Goal: Information Seeking & Learning: Check status

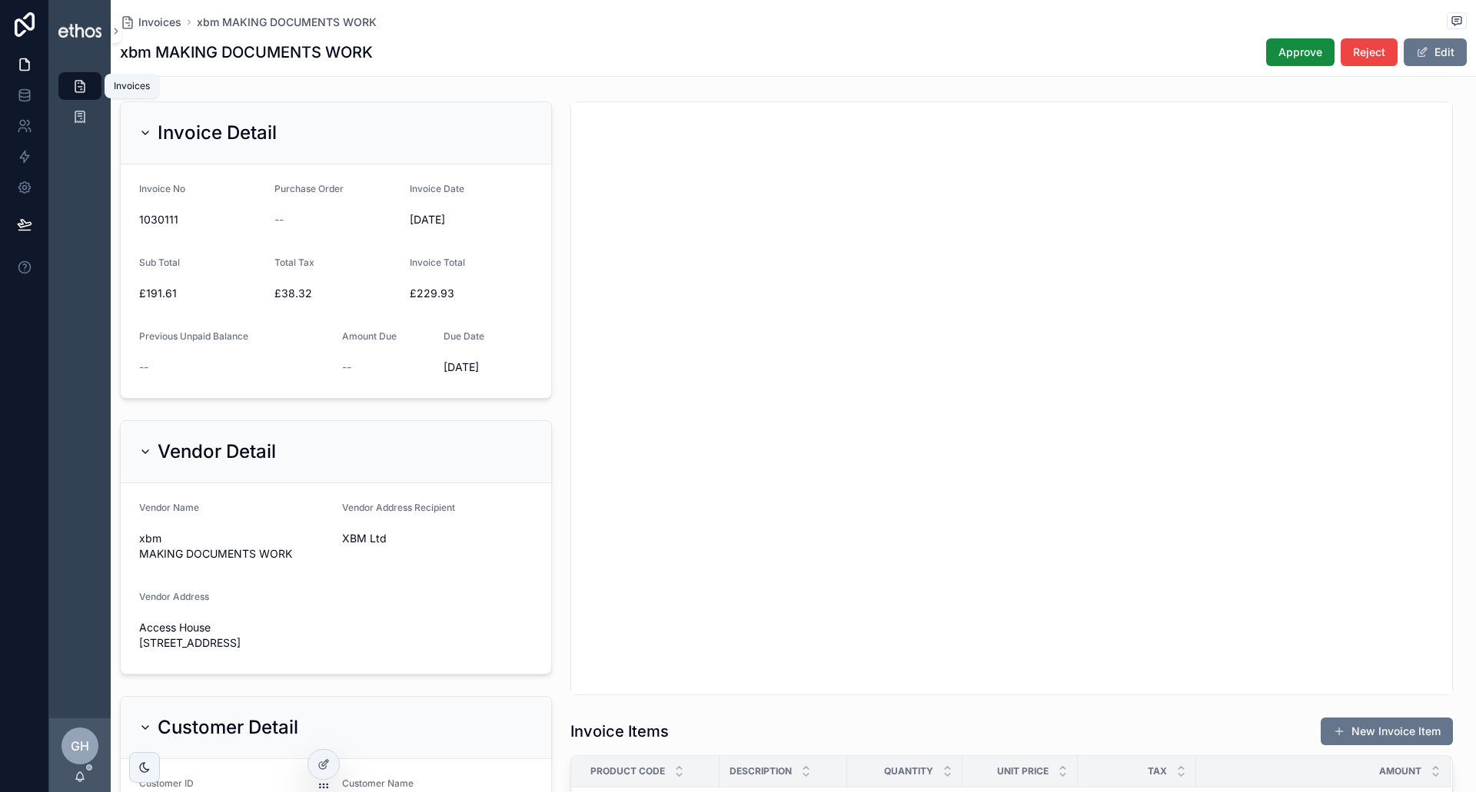
click at [81, 91] on icon "scrollable content" at bounding box center [79, 85] width 15 height 15
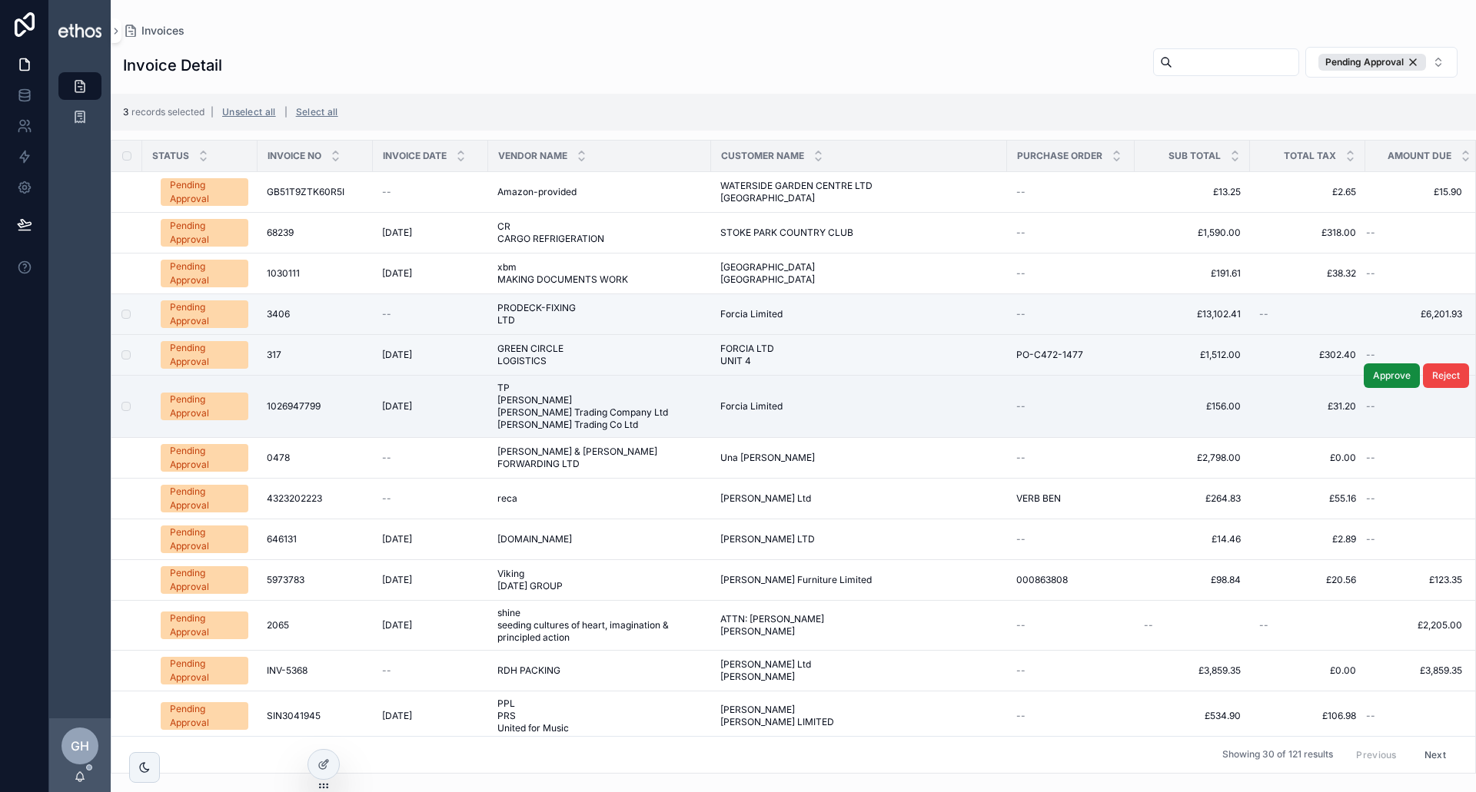
drag, startPoint x: 852, startPoint y: 399, endPoint x: 1290, endPoint y: 416, distance: 437.7
click at [1292, 416] on td "£31.20 £31.20" at bounding box center [1307, 407] width 115 height 62
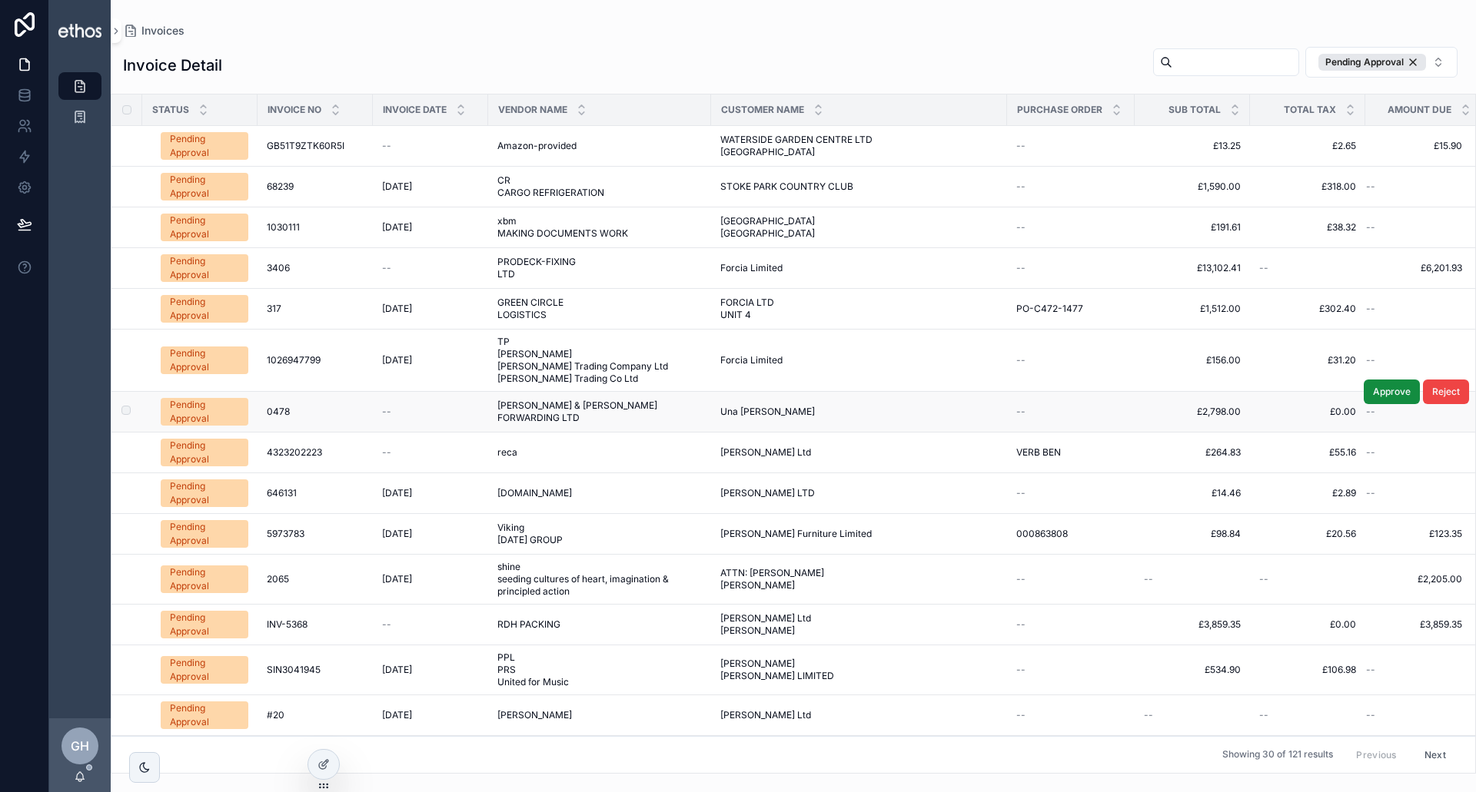
drag, startPoint x: 1382, startPoint y: 414, endPoint x: 1020, endPoint y: 410, distance: 362.0
click at [1020, 410] on div "--" at bounding box center [1070, 412] width 109 height 12
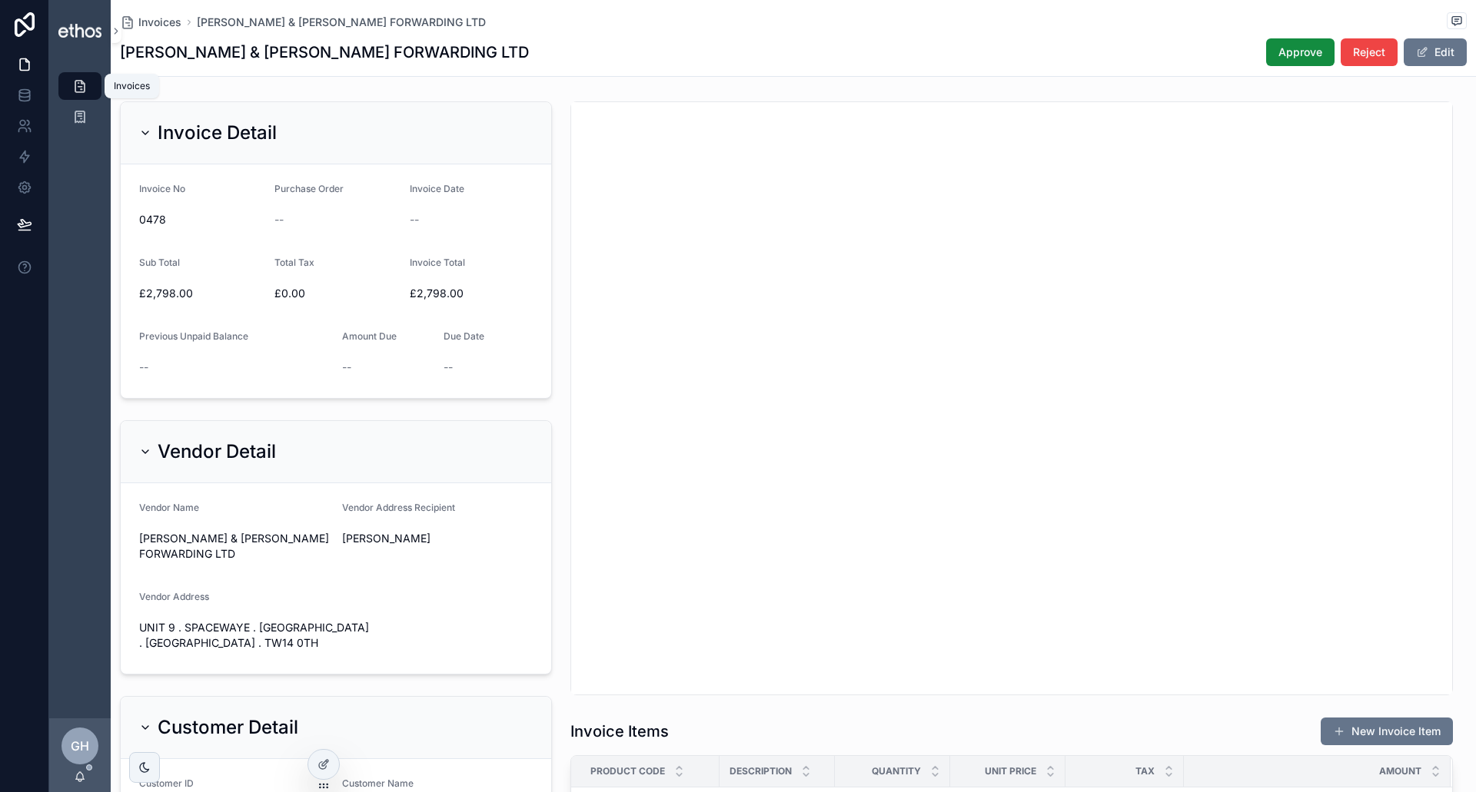
click at [75, 95] on div "Invoices" at bounding box center [80, 86] width 25 height 25
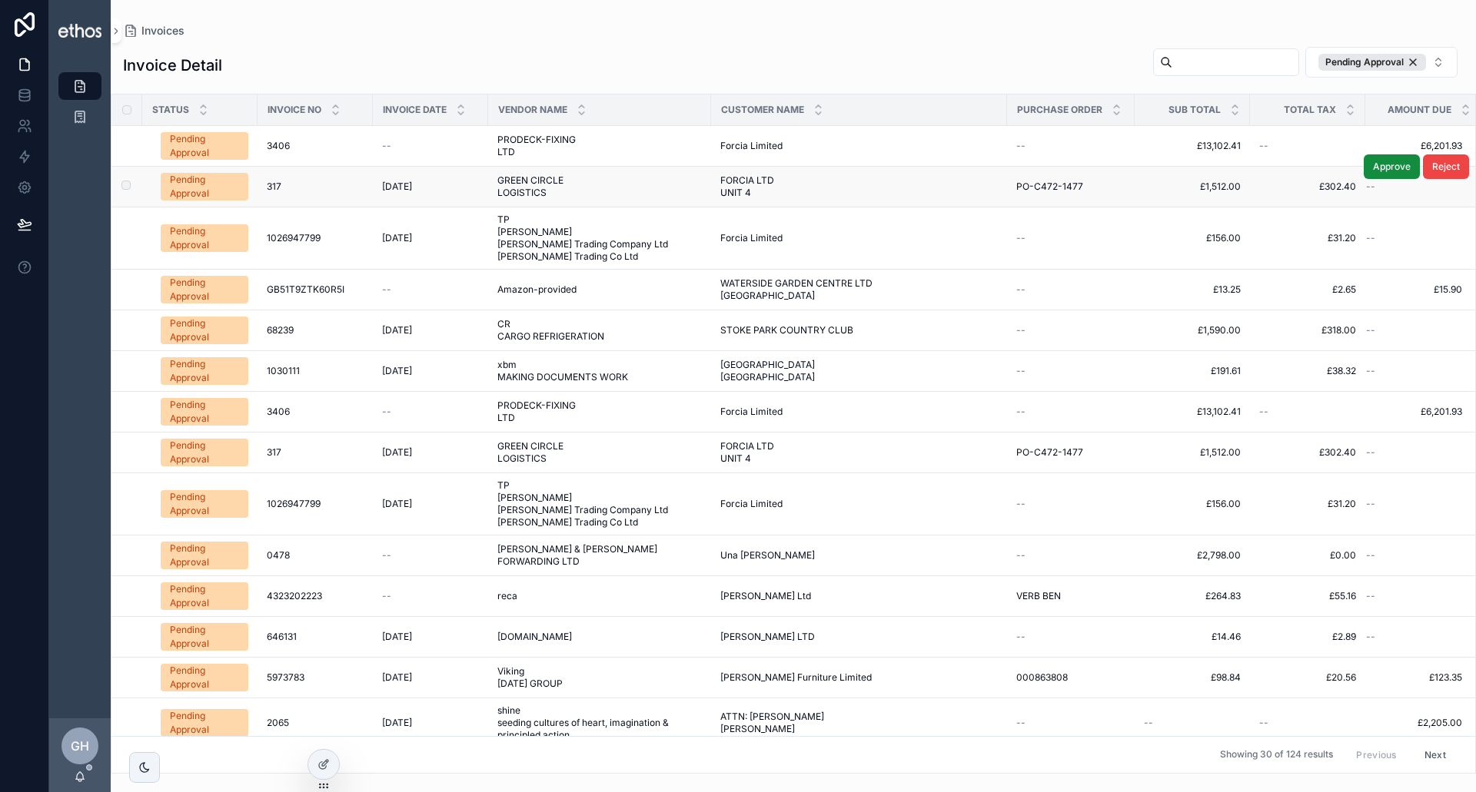
click at [218, 181] on div "Pending Approval" at bounding box center [204, 187] width 69 height 28
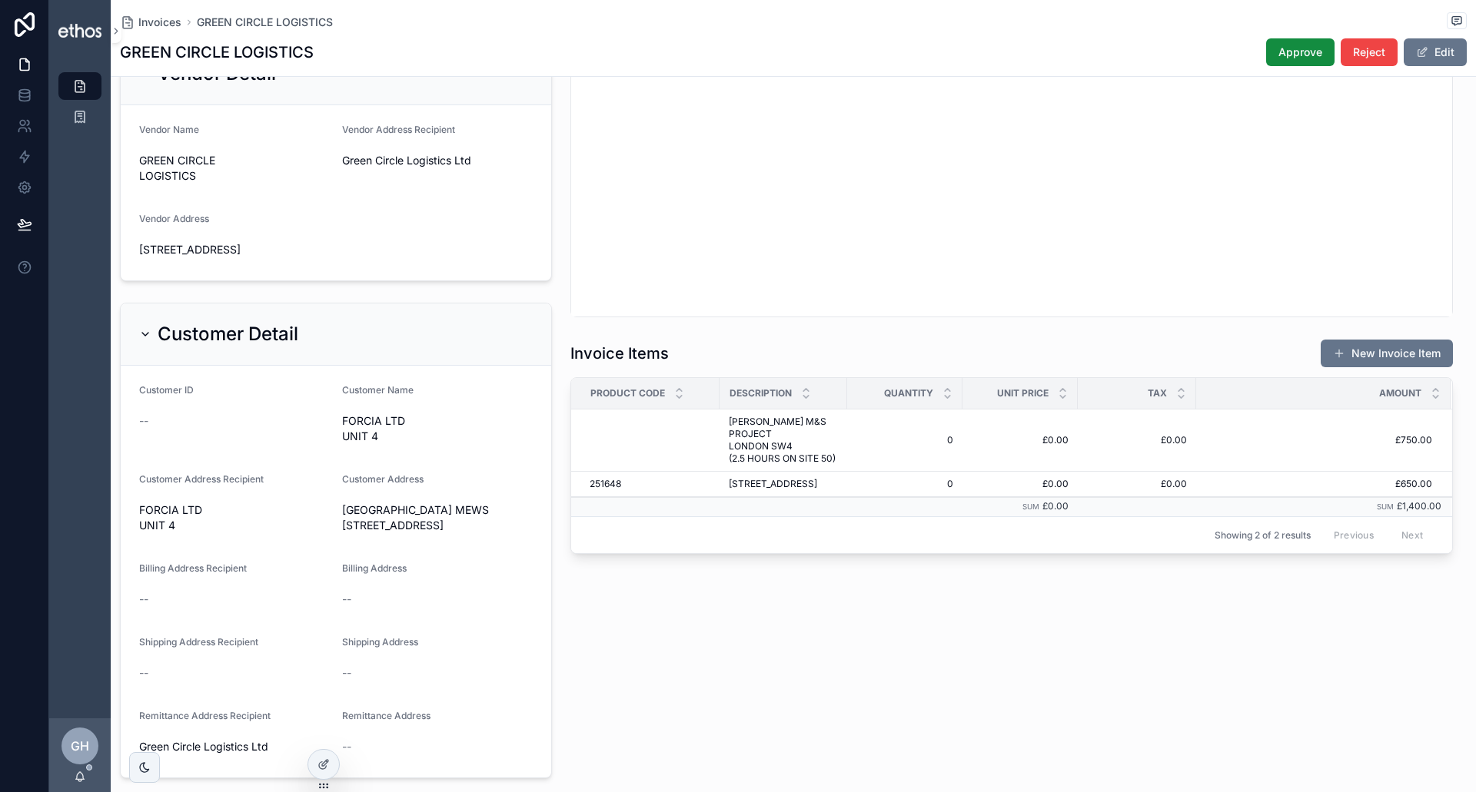
scroll to position [384, 0]
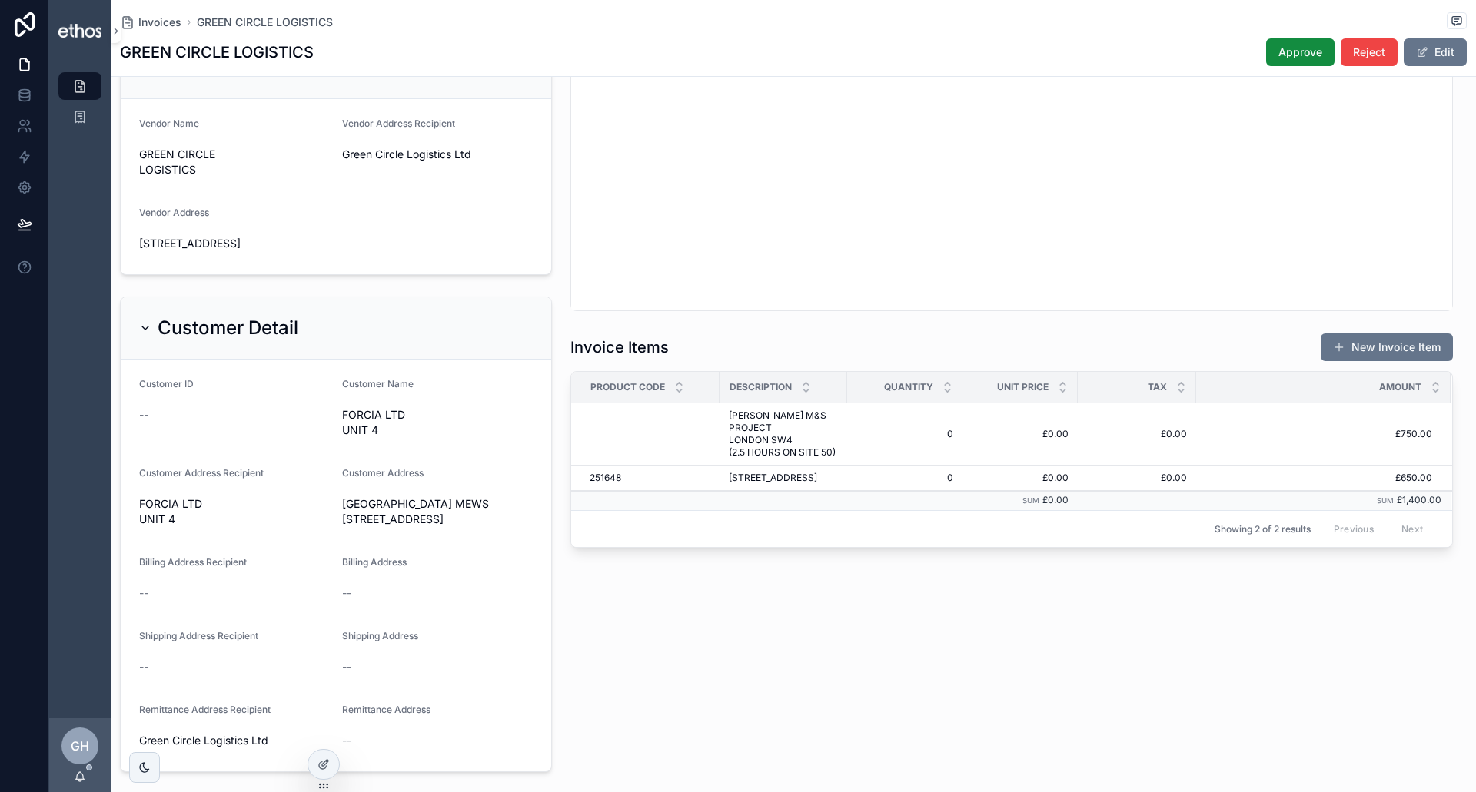
click at [761, 440] on span "[PERSON_NAME] M&S PROJECT LONDON SW4 (2.5 HOURS ON SITE 50)" at bounding box center [783, 434] width 109 height 49
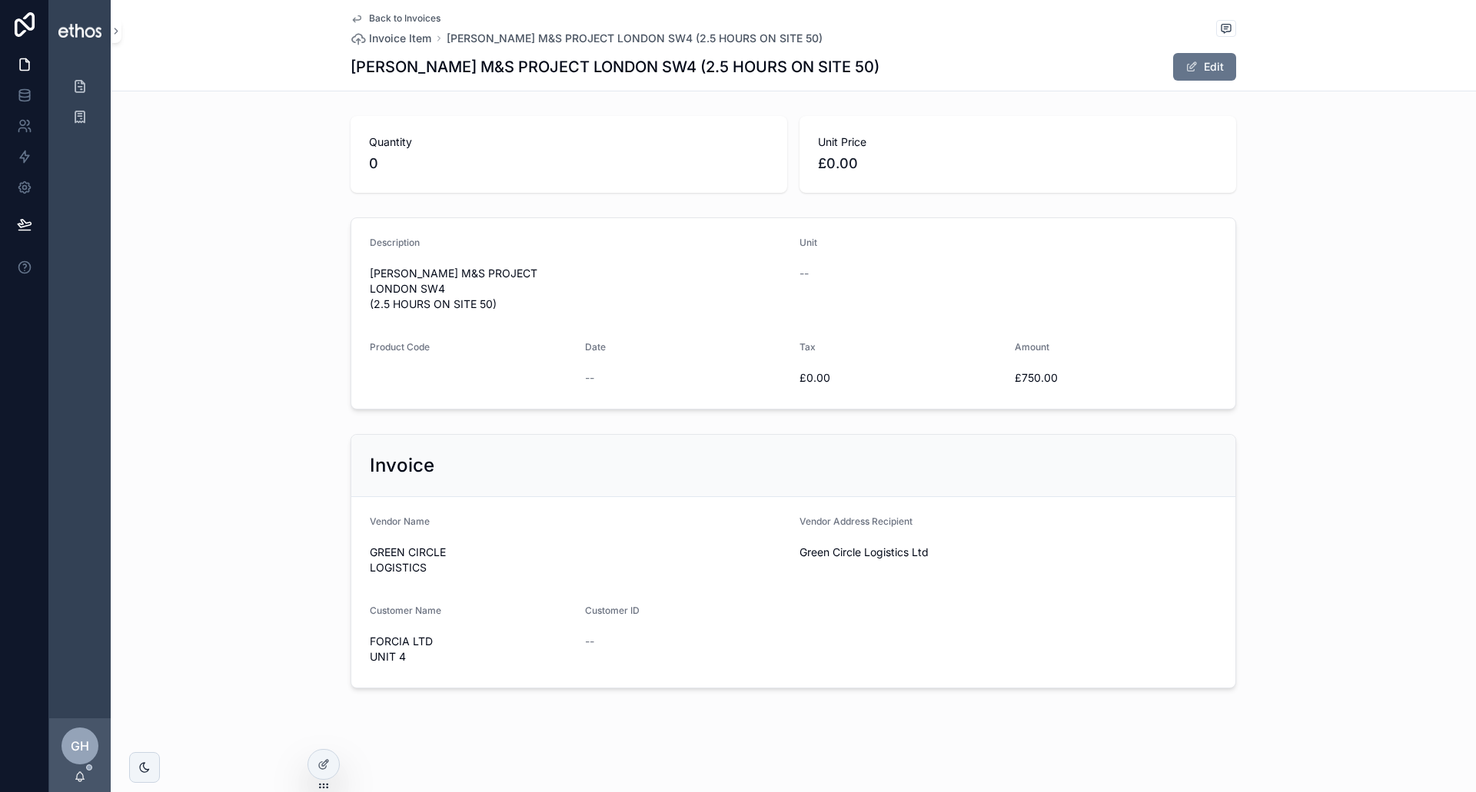
click at [371, 12] on span "Back to Invoices" at bounding box center [404, 18] width 71 height 12
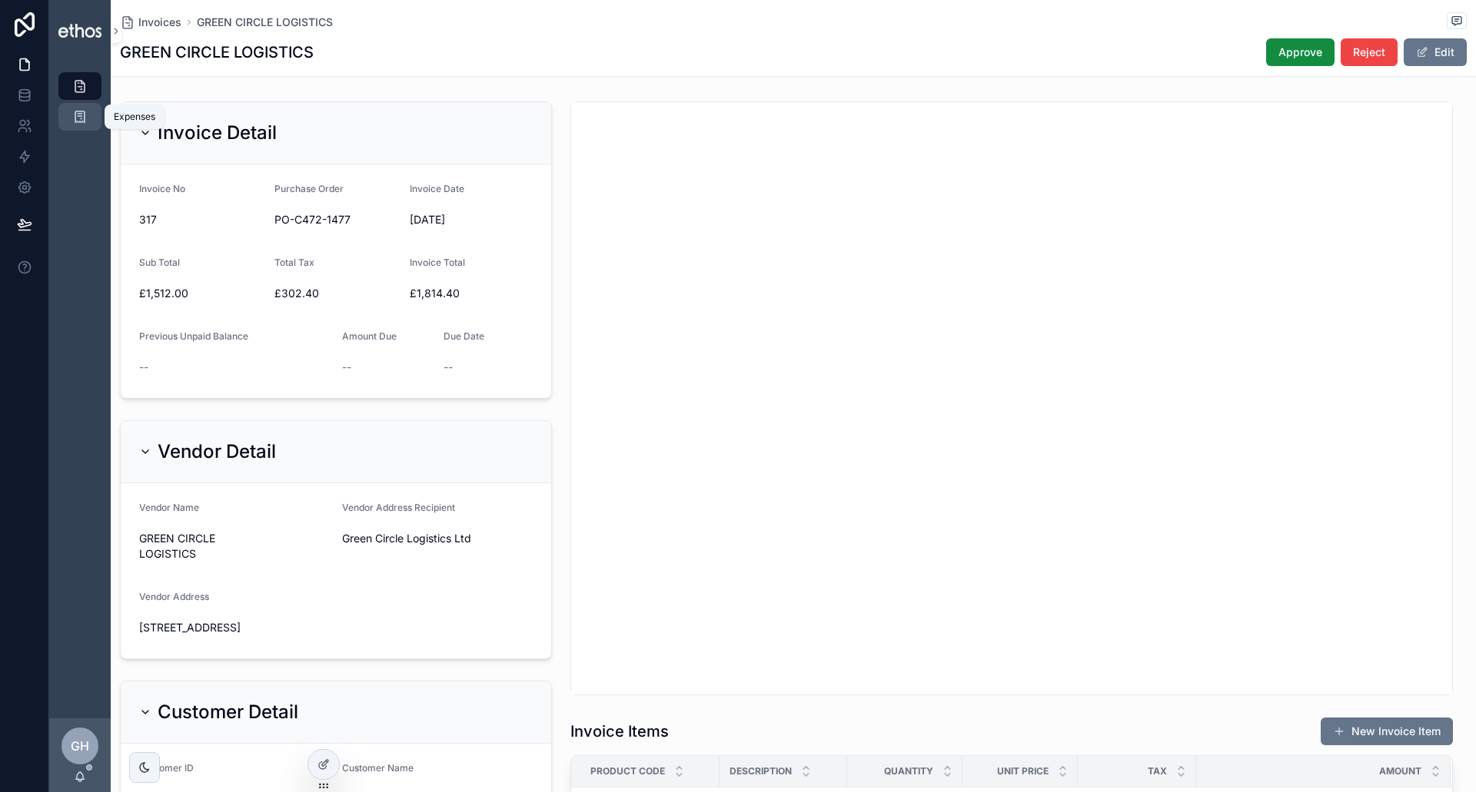
click at [76, 121] on icon "scrollable content" at bounding box center [79, 116] width 15 height 15
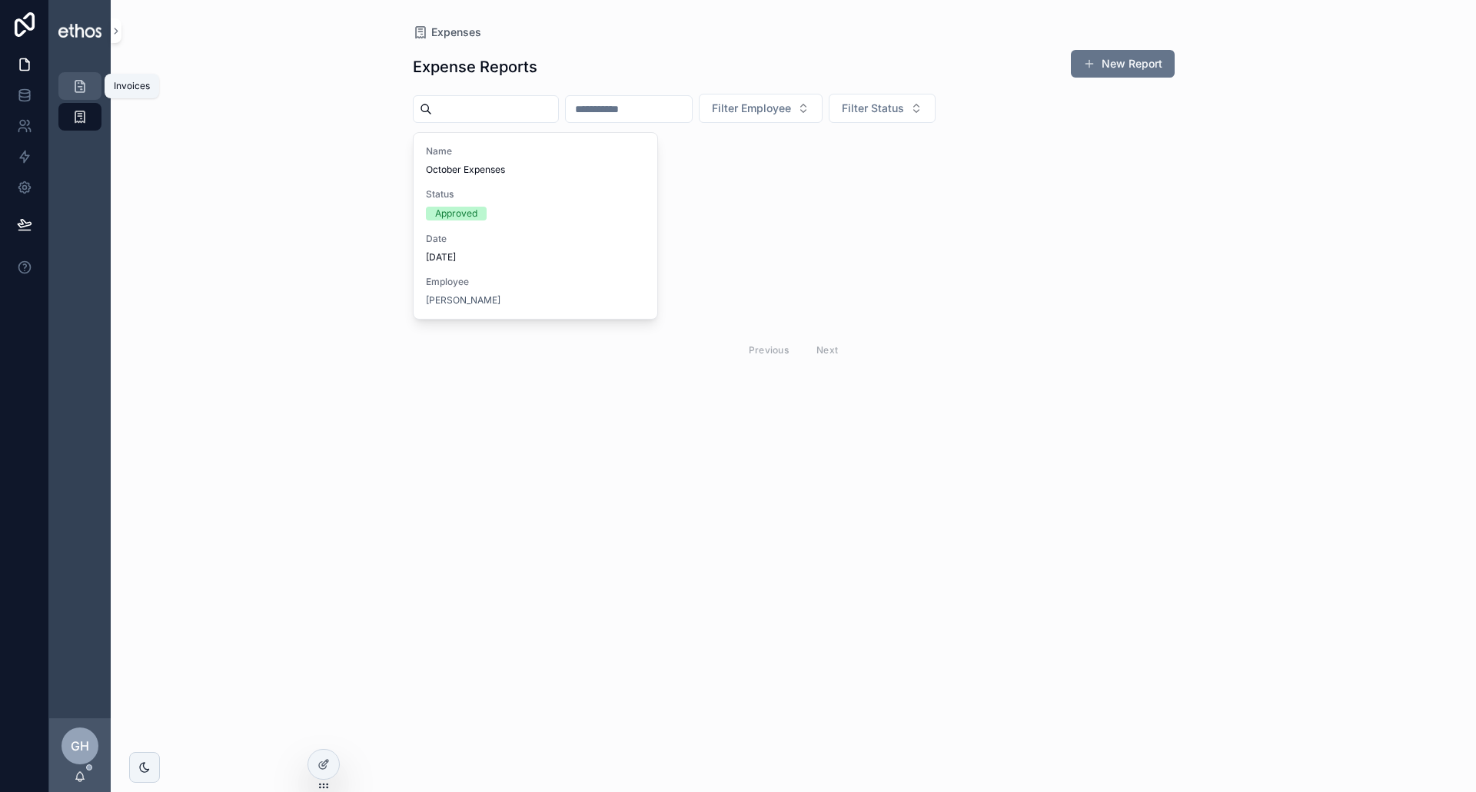
click at [71, 88] on div "Invoices" at bounding box center [80, 86] width 25 height 25
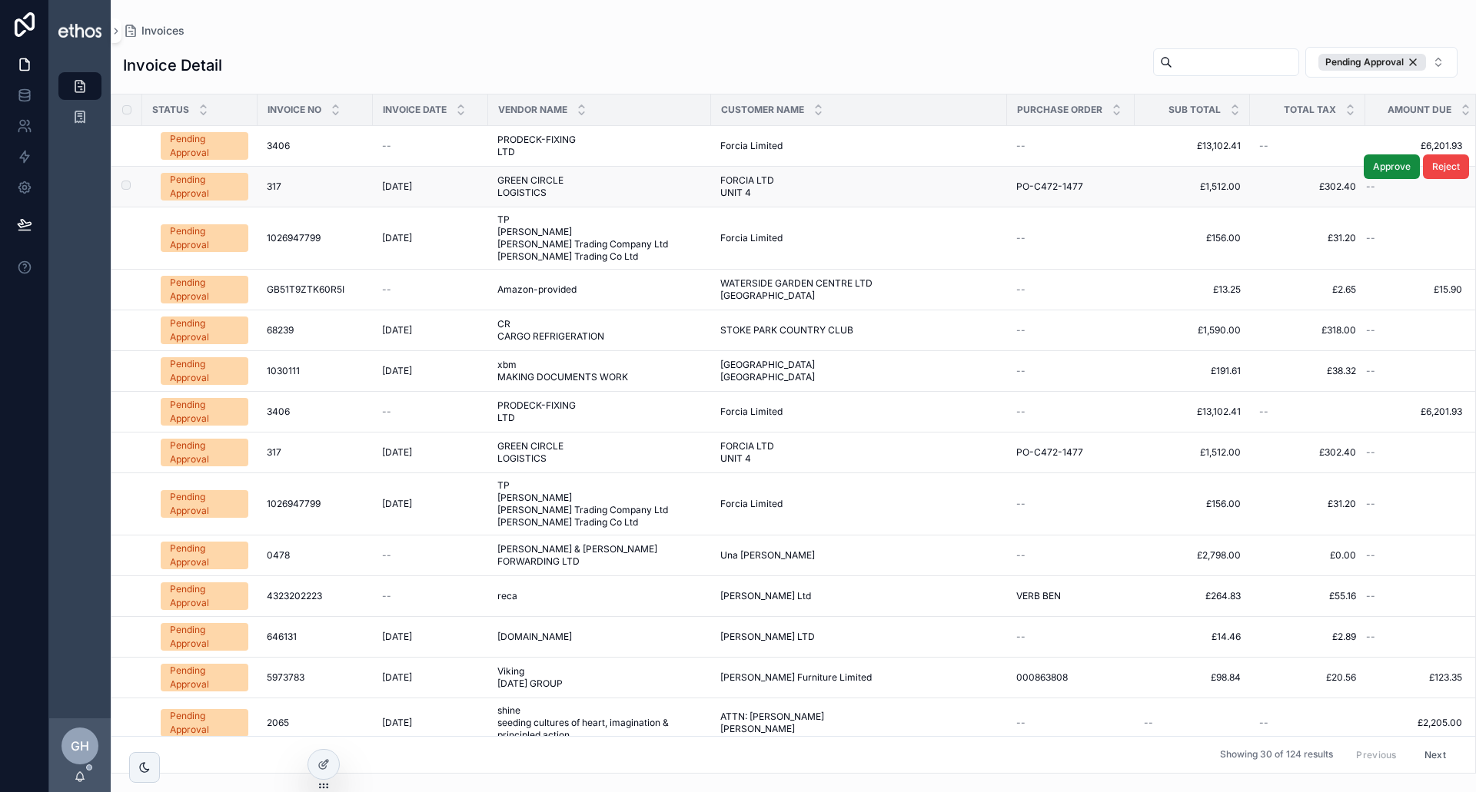
click at [319, 187] on div "317 317" at bounding box center [315, 187] width 97 height 12
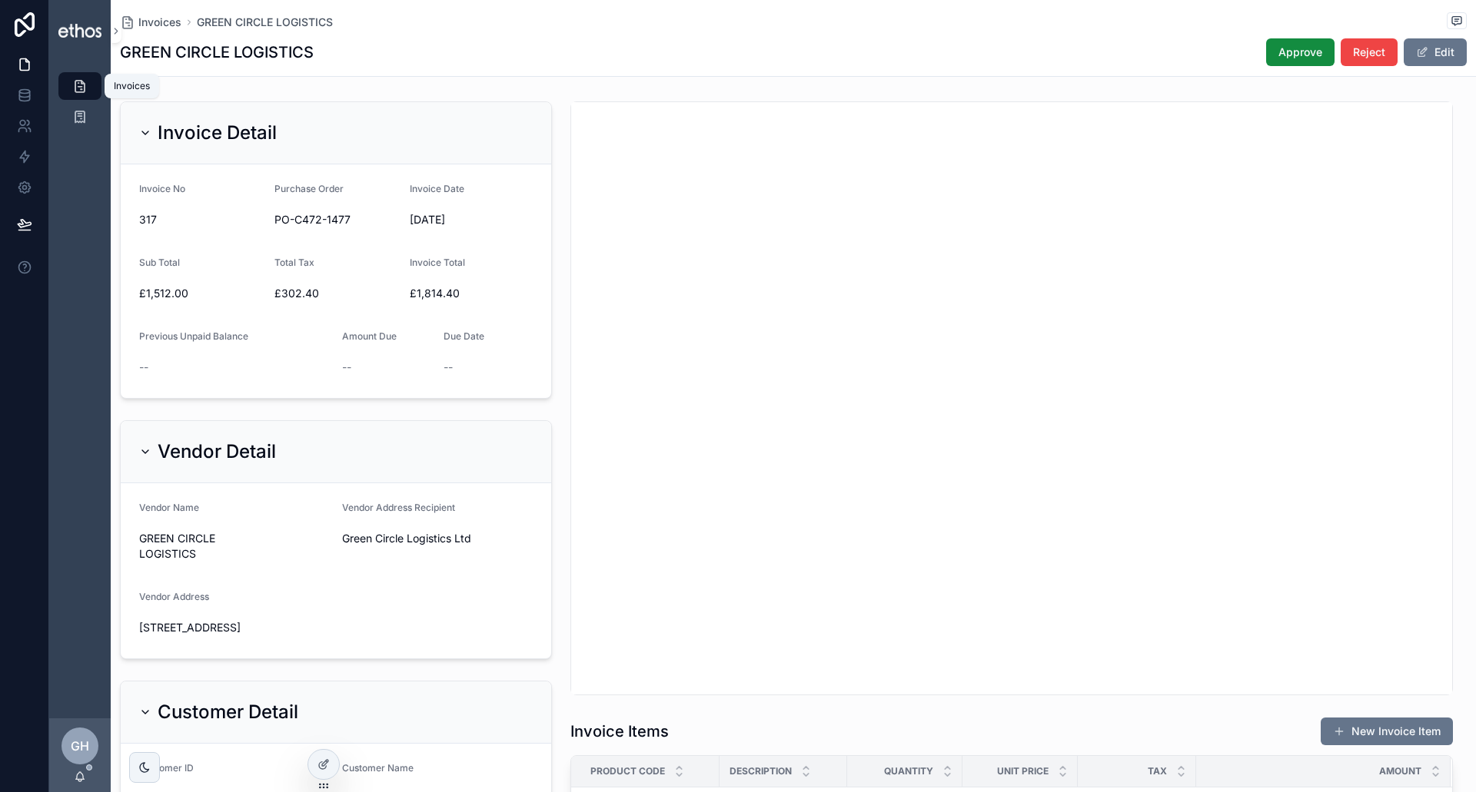
click at [79, 78] on icon "scrollable content" at bounding box center [79, 85] width 15 height 15
